Goal: Task Accomplishment & Management: Manage account settings

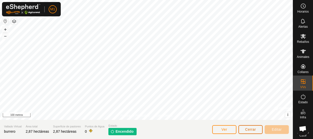
click at [245, 126] on button "Cerrar" at bounding box center [250, 129] width 24 height 9
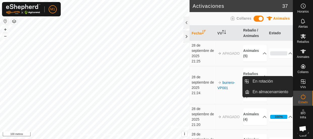
click at [301, 81] on icon at bounding box center [303, 81] width 5 height 5
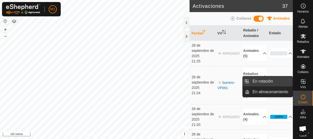
click at [262, 82] on link "En rotación" at bounding box center [270, 81] width 43 height 10
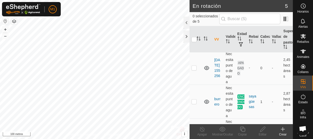
scroll to position [35, 0]
click at [196, 69] on p-tablecheckbox at bounding box center [194, 67] width 5 height 4
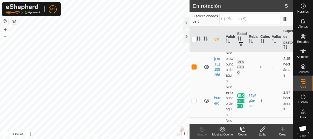
click at [194, 69] on p-checkbox at bounding box center [194, 67] width 5 height 4
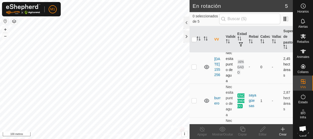
click at [194, 69] on p-checkbox at bounding box center [194, 67] width 5 height 4
checkbox input "true"
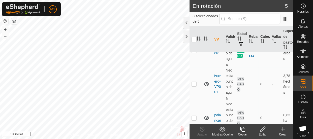
scroll to position [91, 0]
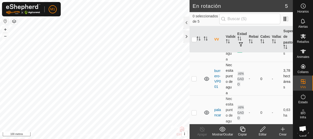
click at [192, 81] on p-checkbox at bounding box center [194, 79] width 5 height 4
checkbox input "true"
click at [217, 89] on font "burrero-VP001" at bounding box center [217, 79] width 7 height 20
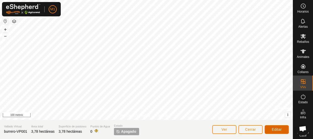
click at [275, 128] on font "Editar" at bounding box center [277, 130] width 10 height 4
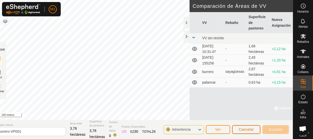
click at [241, 129] on font "Cancelar" at bounding box center [246, 130] width 15 height 4
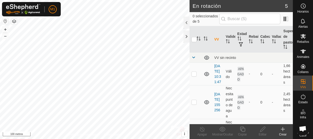
click at [293, 62] on div "Horarios Alertas Rebaños Animales Collares VVs Estado Infra Mapa de Calor Ayuda" at bounding box center [303, 69] width 20 height 139
click at [300, 55] on font "Animales" at bounding box center [303, 57] width 12 height 4
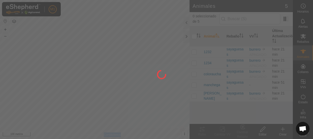
click at [300, 55] on div at bounding box center [156, 69] width 313 height 139
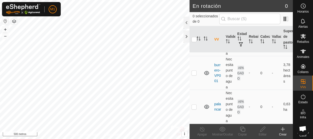
scroll to position [111, 0]
click at [194, 75] on p-checkbox at bounding box center [194, 73] width 5 height 4
checkbox input "true"
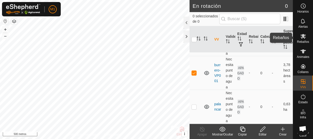
click at [301, 44] on div "Rebaños" at bounding box center [303, 37] width 20 height 15
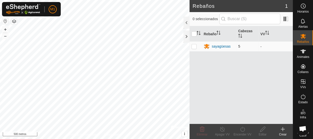
click at [194, 48] on p-checkbox at bounding box center [194, 46] width 5 height 4
checkbox input "true"
click at [242, 132] on div "Encender VV" at bounding box center [242, 134] width 20 height 5
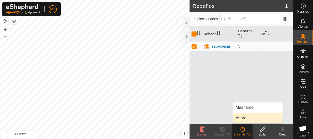
click at [247, 115] on link "Ahora" at bounding box center [258, 118] width 50 height 10
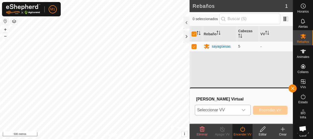
click at [245, 110] on div "disparador desplegable" at bounding box center [243, 110] width 10 height 10
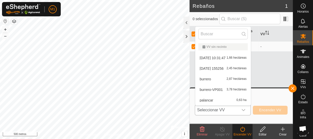
click at [235, 88] on li "burrero-VP001 3,78 hectáreas" at bounding box center [222, 90] width 55 height 10
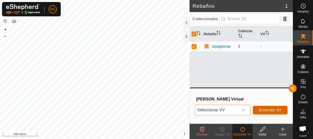
click at [265, 108] on font "Encender VV" at bounding box center [270, 110] width 22 height 4
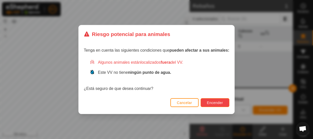
click at [206, 101] on button "Encender" at bounding box center [215, 102] width 29 height 9
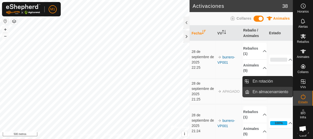
click at [288, 92] on link "En almacenamiento" at bounding box center [270, 92] width 43 height 10
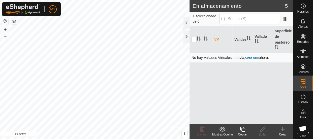
click at [248, 59] on font "crea uno" at bounding box center [252, 57] width 14 height 4
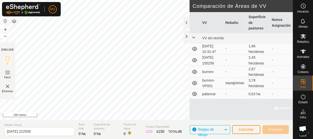
click at [195, 73] on icon at bounding box center [194, 72] width 5 height 4
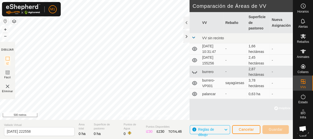
click at [194, 73] on icon at bounding box center [195, 72] width 6 height 6
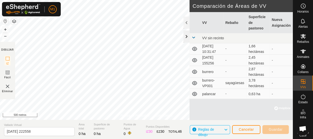
click at [183, 38] on div at bounding box center [186, 36] width 6 height 12
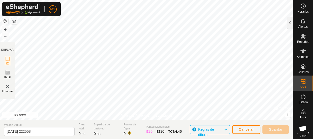
click at [10, 87] on img at bounding box center [8, 86] width 6 height 6
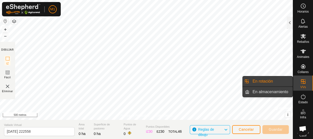
click at [286, 91] on link "En almacenamiento" at bounding box center [270, 92] width 43 height 10
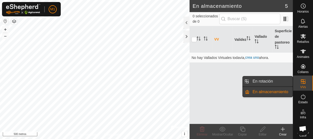
click at [259, 85] on link "En rotación" at bounding box center [270, 81] width 43 height 10
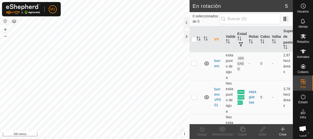
scroll to position [73, 0]
click at [194, 65] on p-checkbox at bounding box center [194, 63] width 5 height 4
checkbox input "true"
click at [267, 130] on edit-svg-icon at bounding box center [263, 129] width 20 height 6
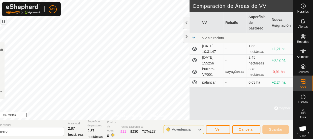
click at [183, 129] on font "Advertencia" at bounding box center [181, 130] width 19 height 4
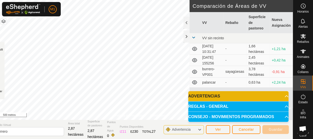
click at [183, 129] on font "Advertencia" at bounding box center [181, 130] width 19 height 4
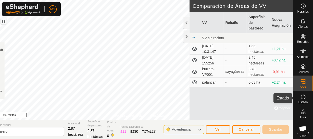
click at [302, 95] on icon at bounding box center [303, 97] width 6 height 6
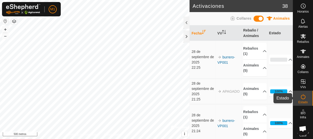
click at [296, 98] on div "Estado" at bounding box center [303, 98] width 20 height 15
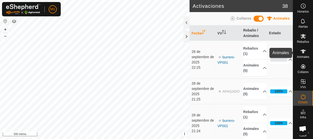
click at [301, 51] on icon at bounding box center [303, 51] width 6 height 4
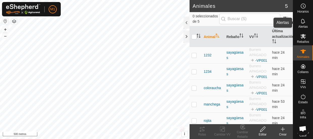
click at [301, 22] on icon at bounding box center [303, 21] width 6 height 6
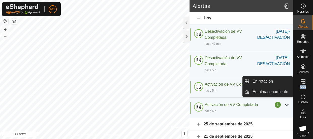
click at [301, 85] on es-virtualpaddocks-svg-icon at bounding box center [303, 82] width 9 height 8
click at [301, 81] on icon at bounding box center [303, 81] width 5 height 5
click at [276, 90] on link "En almacenamiento" at bounding box center [270, 92] width 43 height 10
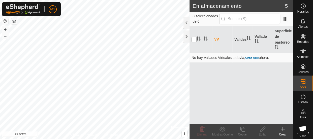
click at [194, 41] on input "checkbox" at bounding box center [194, 39] width 5 height 5
checkbox input "true"
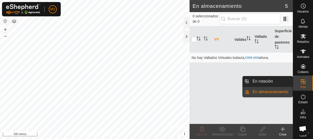
click at [292, 82] on link "En rotación" at bounding box center [270, 81] width 43 height 10
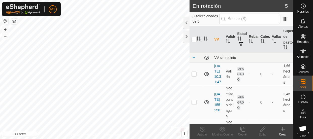
click at [218, 41] on font "VV" at bounding box center [216, 39] width 5 height 4
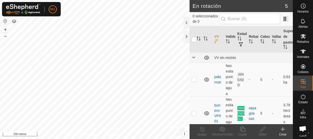
click at [218, 41] on icon "Activar para ordenar" at bounding box center [216, 41] width 4 height 4
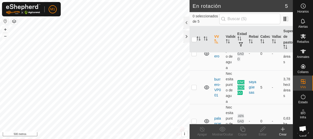
scroll to position [66, 0]
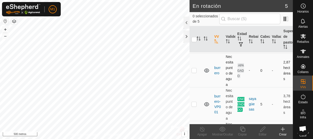
click at [196, 72] on p-checkbox at bounding box center [194, 70] width 5 height 4
checkbox input "true"
click at [283, 132] on icon at bounding box center [283, 129] width 6 height 6
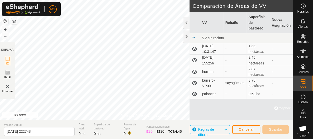
click at [248, 73] on td "2,87 hectáreas" at bounding box center [257, 71] width 23 height 11
click at [197, 73] on icon at bounding box center [194, 72] width 5 height 4
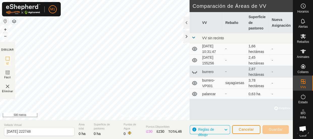
click at [196, 73] on icon at bounding box center [194, 72] width 5 height 2
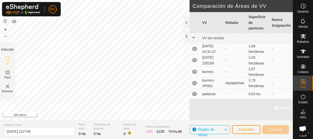
click at [203, 73] on font "burrero" at bounding box center [207, 72] width 11 height 4
click at [243, 126] on button "Cancelar" at bounding box center [246, 129] width 28 height 9
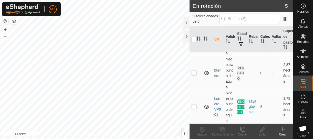
scroll to position [65, 0]
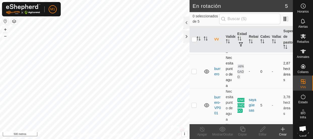
click at [232, 87] on font "Necesita punto de agua" at bounding box center [230, 71] width 8 height 32
click at [271, 86] on td "-" at bounding box center [276, 72] width 12 height 34
click at [283, 42] on font "Superficie de pastoreo" at bounding box center [291, 36] width 17 height 15
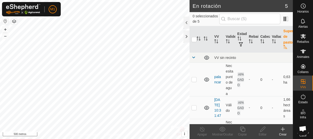
scroll to position [0, 0]
click at [283, 42] on font "Superficie de pastoreo" at bounding box center [291, 36] width 17 height 15
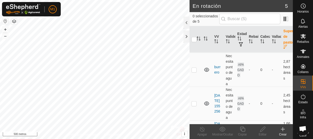
scroll to position [44, 0]
click at [218, 74] on font "burrero" at bounding box center [217, 69] width 6 height 9
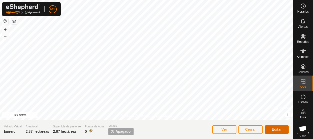
click at [281, 131] on span "Editar" at bounding box center [277, 130] width 10 height 4
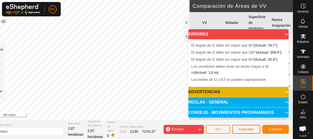
click at [242, 131] on font "Cancelar" at bounding box center [246, 129] width 15 height 4
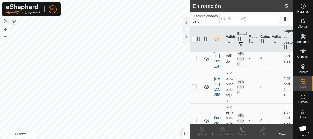
scroll to position [17, 0]
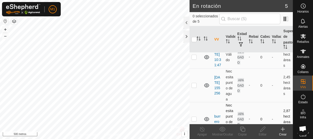
click at [288, 102] on td "2,87 hectáreas" at bounding box center [287, 119] width 12 height 34
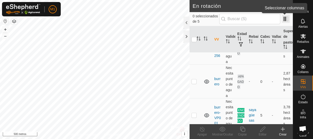
click at [283, 19] on span at bounding box center [286, 19] width 8 height 8
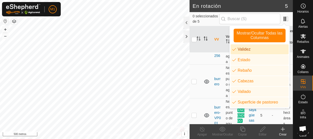
click at [209, 44] on th at bounding box center [207, 39] width 11 height 26
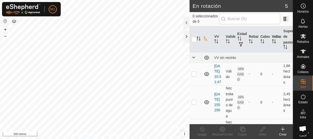
click at [272, 40] on icon "Activar para ordenar" at bounding box center [274, 41] width 4 height 4
drag, startPoint x: 272, startPoint y: 40, endPoint x: 284, endPoint y: 24, distance: 19.9
click at [284, 24] on div "0 seleccionados de 5 VV Validez Estado Rebaño Cabezas Vallado Superficie de pas…" at bounding box center [241, 68] width 103 height 112
click at [287, 19] on span at bounding box center [286, 19] width 8 height 8
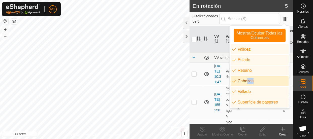
click at [247, 78] on li "Cabezas" at bounding box center [260, 81] width 58 height 10
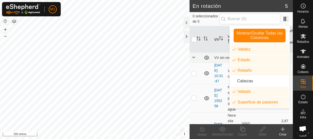
click at [195, 32] on th at bounding box center [196, 39] width 12 height 26
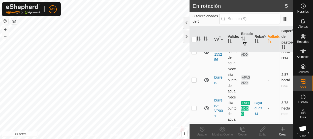
scroll to position [45, 0]
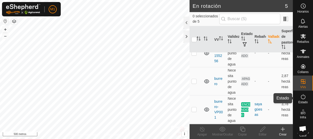
click at [305, 98] on es-activation-svg-icon at bounding box center [303, 97] width 9 height 8
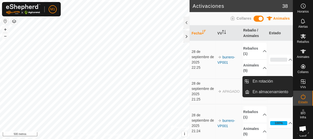
click at [302, 81] on icon at bounding box center [303, 82] width 6 height 6
click at [282, 89] on link "En almacenamiento" at bounding box center [270, 92] width 43 height 10
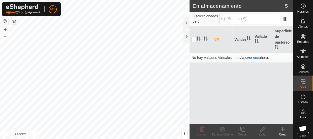
click at [220, 40] on th "VV" at bounding box center [222, 39] width 20 height 26
click at [220, 40] on icon "Activar para ordenar" at bounding box center [221, 38] width 4 height 4
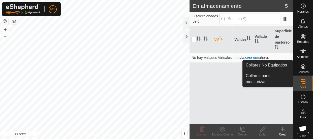
click at [300, 69] on icon at bounding box center [303, 67] width 6 height 6
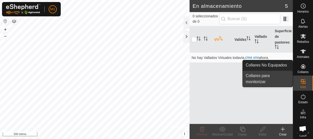
click at [266, 79] on link "Collares para monitorizar" at bounding box center [268, 79] width 50 height 16
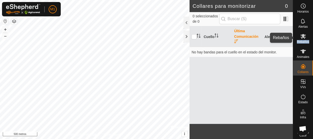
click at [300, 37] on icon at bounding box center [303, 36] width 6 height 6
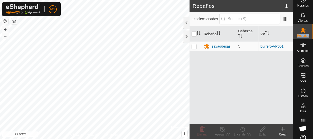
scroll to position [9, 0]
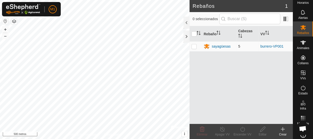
click at [192, 46] on p-checkbox at bounding box center [194, 46] width 5 height 4
checkbox input "true"
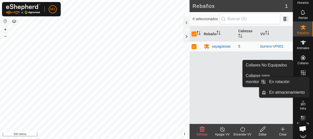
click at [304, 75] on icon at bounding box center [303, 73] width 6 height 6
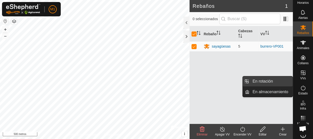
click at [286, 84] on link "En rotación" at bounding box center [270, 81] width 43 height 10
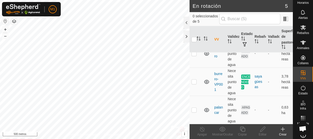
scroll to position [77, 0]
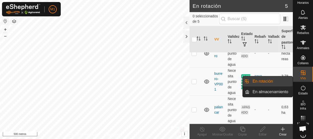
click at [295, 72] on div "VVs" at bounding box center [303, 74] width 20 height 15
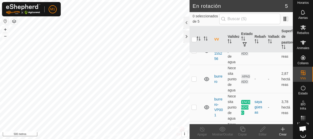
scroll to position [42, 0]
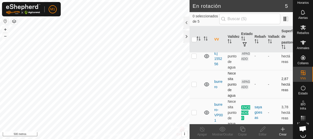
click at [194, 86] on p-checkbox at bounding box center [194, 84] width 5 height 4
click at [225, 132] on div "Mostrar/Ocultar" at bounding box center [222, 134] width 20 height 5
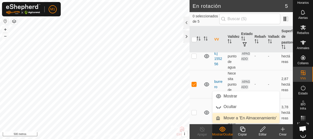
click at [232, 120] on link "Mover a 'En Almacenamiento'" at bounding box center [245, 118] width 67 height 10
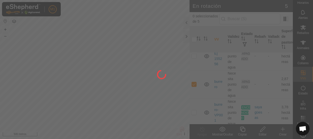
checkbox input "false"
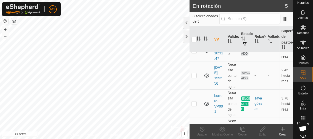
scroll to position [15, 0]
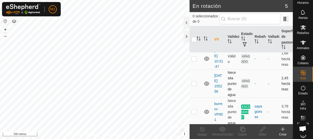
click at [192, 85] on p-checkbox at bounding box center [194, 83] width 5 height 4
click at [220, 134] on font "Mostrar/Ocultar" at bounding box center [222, 135] width 21 height 4
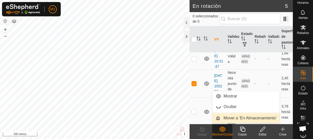
click at [228, 120] on link "Mover a 'En Almacenamiento'" at bounding box center [245, 118] width 67 height 10
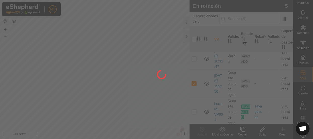
checkbox input "false"
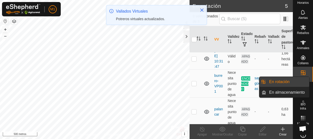
click at [294, 76] on div "VVs" at bounding box center [303, 74] width 20 height 15
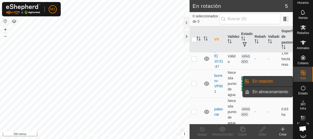
click at [292, 90] on link "En almacenamiento" at bounding box center [270, 92] width 43 height 10
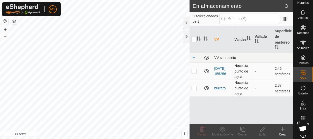
click at [193, 73] on p-checkbox at bounding box center [194, 71] width 5 height 4
checkbox input "true"
click at [194, 88] on p-checkbox at bounding box center [194, 88] width 5 height 4
checkbox input "true"
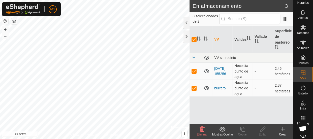
click at [201, 130] on icon at bounding box center [202, 129] width 6 height 6
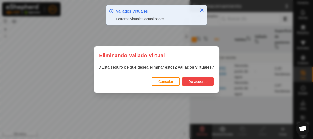
click at [209, 83] on button "De acuerdo" at bounding box center [198, 81] width 32 height 9
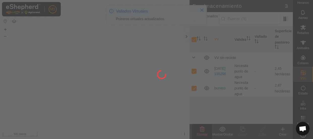
checkbox input "false"
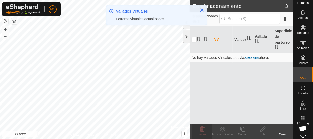
click at [187, 35] on div at bounding box center [186, 36] width 6 height 12
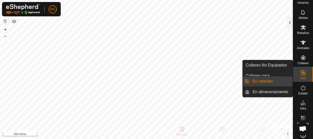
click at [291, 81] on link "En rotación" at bounding box center [270, 81] width 43 height 10
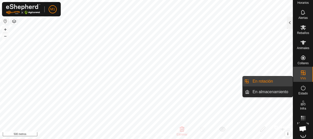
click at [270, 81] on link "En rotación" at bounding box center [270, 81] width 43 height 10
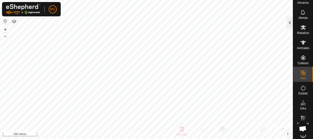
click at [290, 24] on div at bounding box center [290, 23] width 6 height 12
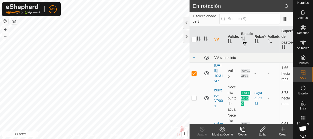
click at [228, 135] on font "Mostrar/Ocultar" at bounding box center [222, 135] width 21 height 4
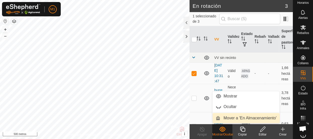
click at [230, 120] on link "Mover a 'En Almacenamiento'" at bounding box center [245, 118] width 67 height 10
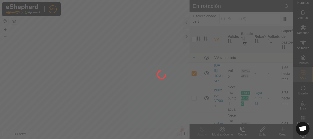
checkbox input "false"
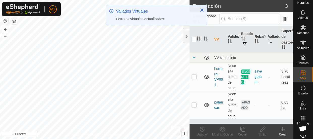
click at [196, 107] on p-checkbox at bounding box center [194, 105] width 5 height 4
checkbox input "true"
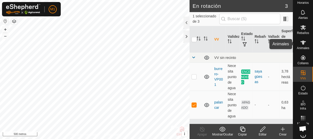
click at [302, 43] on icon at bounding box center [303, 43] width 6 height 6
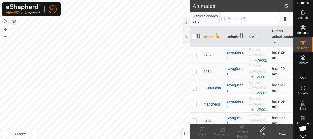
scroll to position [5, 0]
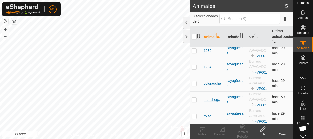
click at [214, 100] on font "manchega" at bounding box center [212, 100] width 16 height 4
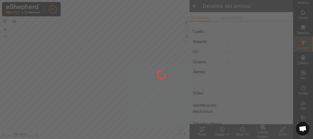
type input "manchega"
type input "-"
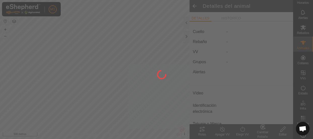
type input "0 kg"
type input "-"
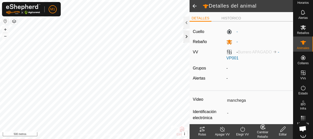
click at [188, 36] on div at bounding box center [186, 36] width 6 height 12
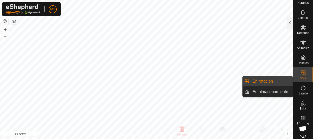
click at [286, 81] on link "En rotación" at bounding box center [270, 81] width 43 height 10
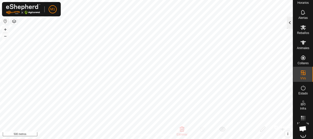
click at [290, 22] on div at bounding box center [290, 23] width 6 height 12
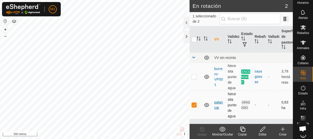
click at [218, 106] on font "palancar" at bounding box center [218, 104] width 9 height 9
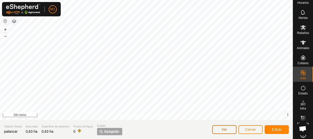
click at [222, 128] on font "Ver" at bounding box center [225, 130] width 6 height 4
click at [300, 42] on icon at bounding box center [303, 43] width 6 height 4
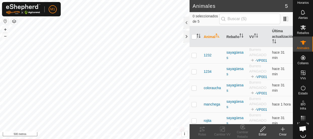
scroll to position [5, 0]
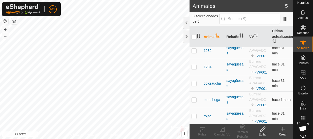
click at [194, 100] on p-checkbox at bounding box center [194, 100] width 5 height 4
checkbox input "true"
click at [221, 129] on icon at bounding box center [222, 129] width 6 height 6
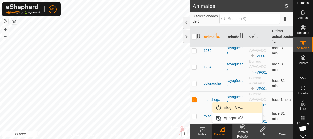
click at [227, 108] on link "Elegir VV..." at bounding box center [237, 108] width 50 height 10
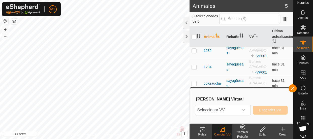
click at [227, 108] on span "Seleccionar VV" at bounding box center [216, 110] width 43 height 10
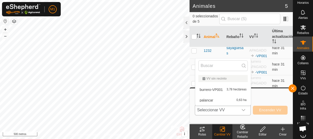
click at [227, 100] on li "palancar 0,63 ha" at bounding box center [222, 100] width 55 height 10
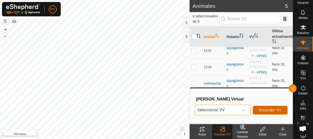
click at [265, 111] on font "Encender VV" at bounding box center [270, 110] width 22 height 4
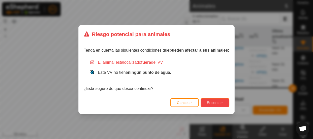
click at [218, 102] on font "Encender" at bounding box center [215, 103] width 16 height 4
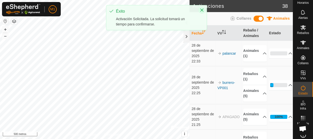
click at [202, 10] on icon "Cerca" at bounding box center [201, 10] width 3 height 3
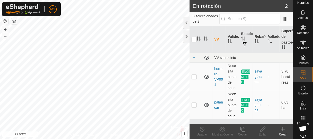
click at [194, 107] on p-checkbox at bounding box center [194, 105] width 5 height 4
checkbox input "true"
click at [201, 129] on icon at bounding box center [202, 129] width 6 height 6
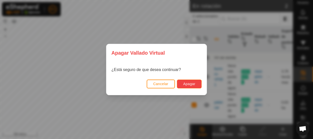
click at [185, 82] on font "Apagar" at bounding box center [189, 84] width 12 height 4
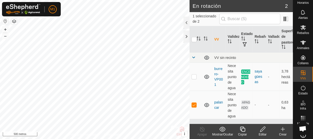
click at [262, 133] on font "Editar" at bounding box center [263, 135] width 8 height 4
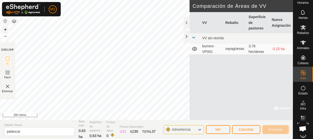
click at [4, 29] on button "+" at bounding box center [5, 29] width 6 height 6
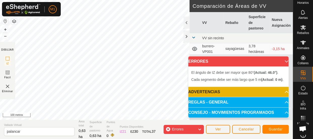
click at [7, 88] on img at bounding box center [8, 86] width 6 height 6
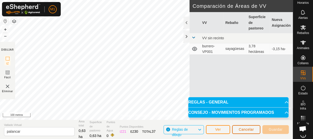
click at [250, 129] on font "Cancelar" at bounding box center [246, 130] width 15 height 4
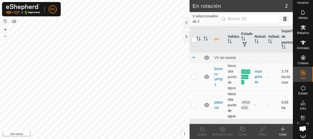
click at [194, 106] on p-checkbox at bounding box center [194, 105] width 5 height 4
checkbox input "true"
click at [264, 133] on font "Editar" at bounding box center [263, 135] width 8 height 4
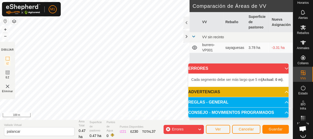
click at [7, 86] on img at bounding box center [8, 86] width 6 height 6
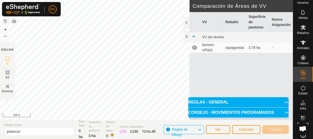
click at [7, 89] on img at bounding box center [8, 86] width 6 height 6
click at [6, 86] on img at bounding box center [8, 86] width 6 height 6
click at [252, 132] on button "Cancelar" at bounding box center [246, 129] width 28 height 9
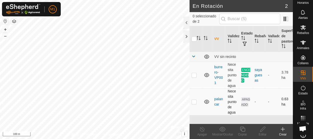
click at [192, 103] on p-checkbox at bounding box center [194, 102] width 5 height 4
checkbox input "true"
click at [262, 129] on icon at bounding box center [263, 129] width 6 height 6
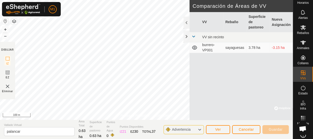
click at [6, 88] on img at bounding box center [8, 86] width 6 height 6
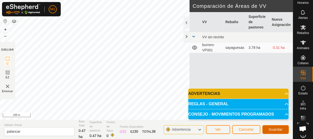
click at [273, 129] on span "Guardar" at bounding box center [276, 130] width 14 height 4
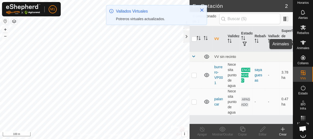
click at [301, 43] on icon at bounding box center [303, 43] width 6 height 4
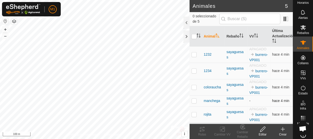
click at [193, 103] on p-checkbox at bounding box center [194, 101] width 5 height 4
checkbox input "true"
click at [224, 130] on icon at bounding box center [223, 129] width 2 height 5
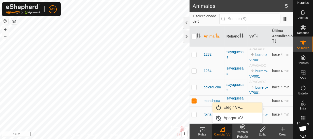
click at [228, 108] on link "Elegir VV..." at bounding box center [237, 108] width 50 height 10
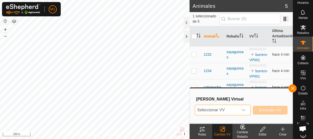
click at [227, 108] on span "Seleccionar VV" at bounding box center [216, 110] width 43 height 10
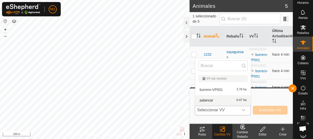
click at [225, 97] on li "palancar 0.47 ha" at bounding box center [222, 100] width 55 height 10
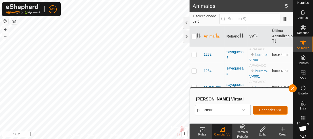
click at [272, 111] on span "Encender VV" at bounding box center [270, 110] width 22 height 4
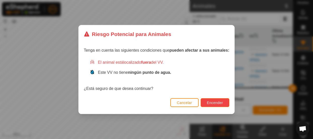
click at [219, 102] on span "Encender" at bounding box center [215, 103] width 16 height 4
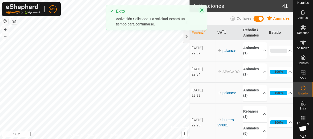
click at [202, 8] on button "Close" at bounding box center [201, 10] width 7 height 7
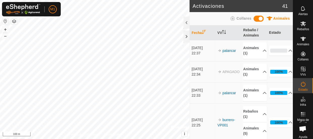
scroll to position [15, 0]
